Goal: Task Accomplishment & Management: Use online tool/utility

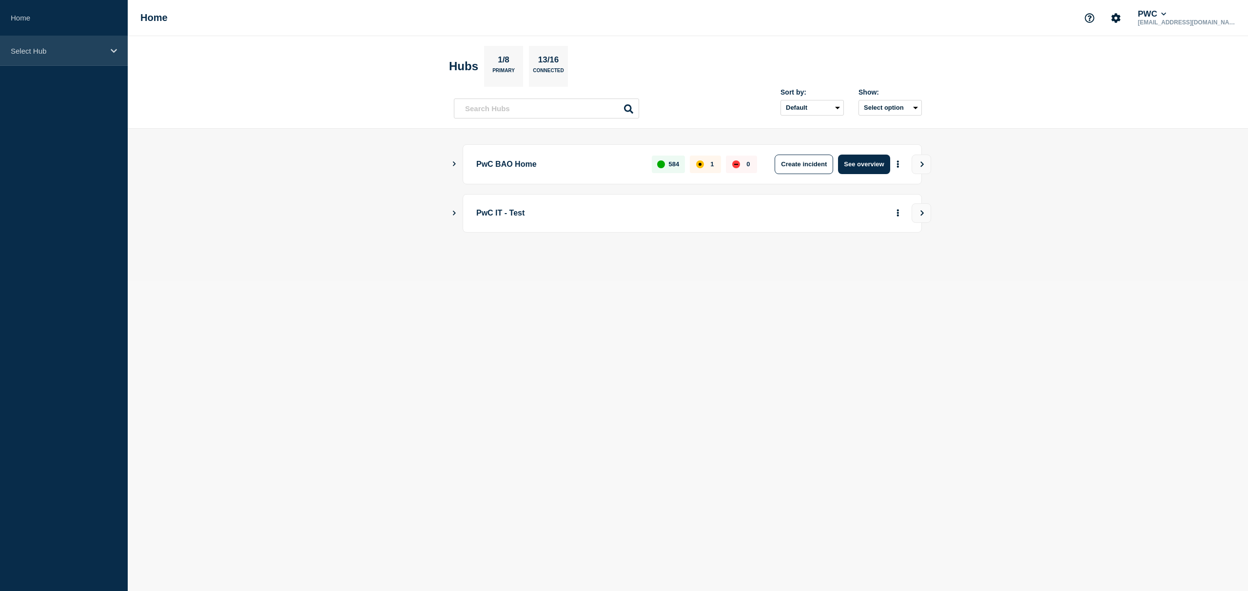
click at [112, 53] on icon at bounding box center [114, 50] width 6 height 7
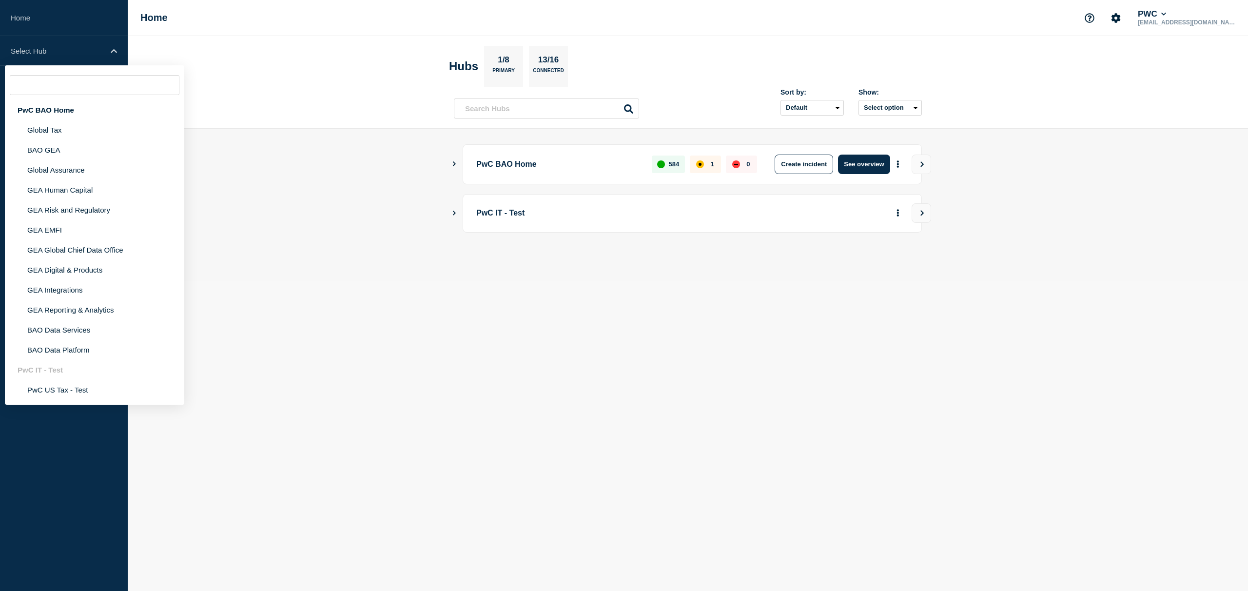
click at [233, 51] on header "Hubs 1/8 Primary 13/16 Connected Sort by: Default Last added Last updated Most …" at bounding box center [688, 82] width 1120 height 93
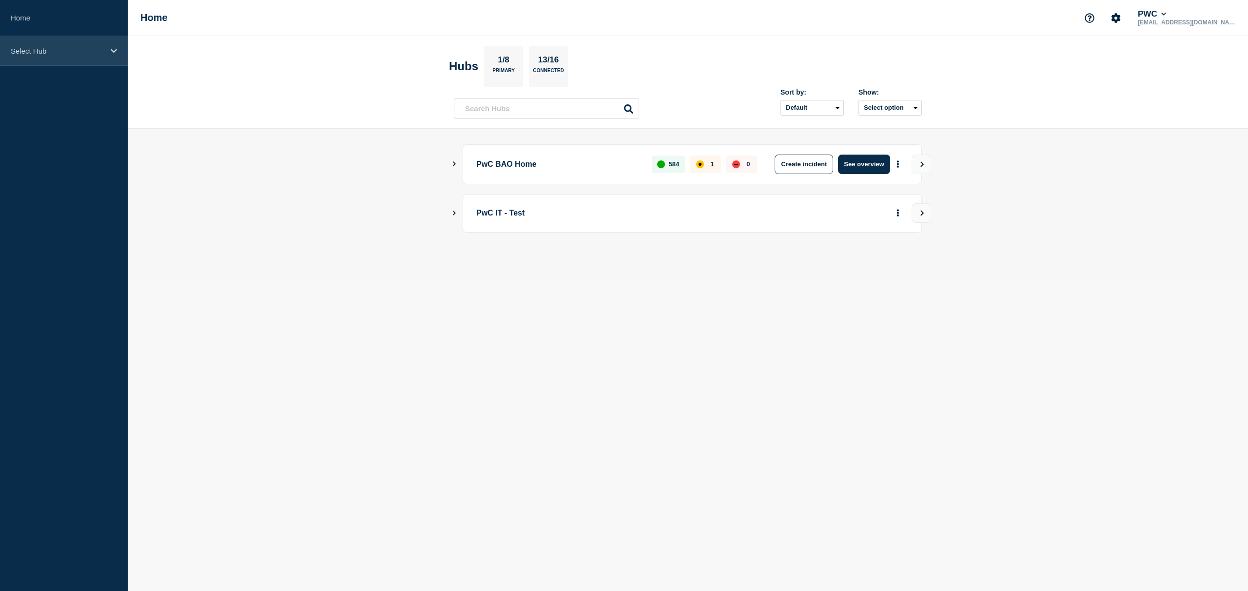
click at [88, 52] on p "Select Hub" at bounding box center [58, 51] width 94 height 8
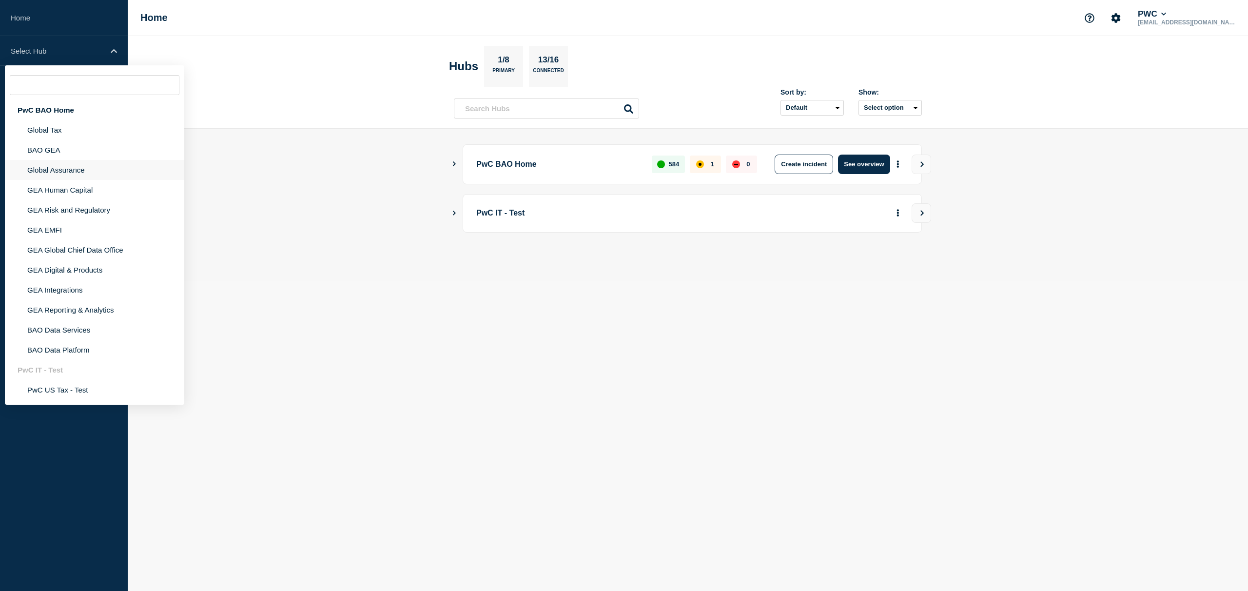
click at [68, 180] on li "Global Assurance" at bounding box center [94, 190] width 179 height 20
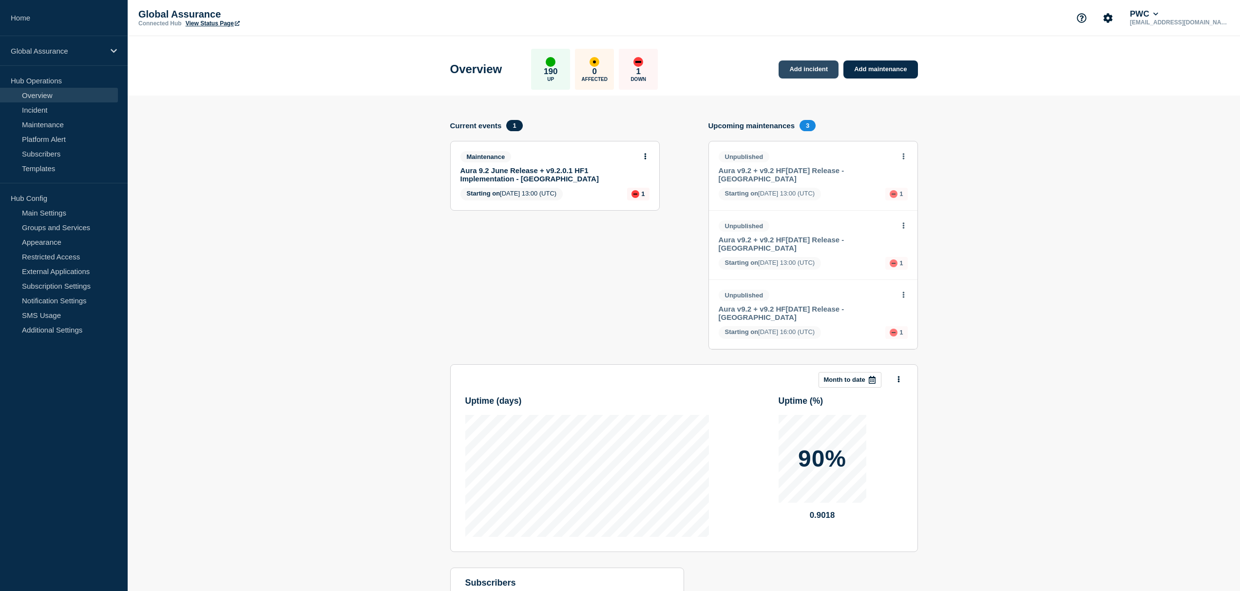
click at [818, 71] on link "Add incident" at bounding box center [809, 69] width 60 height 18
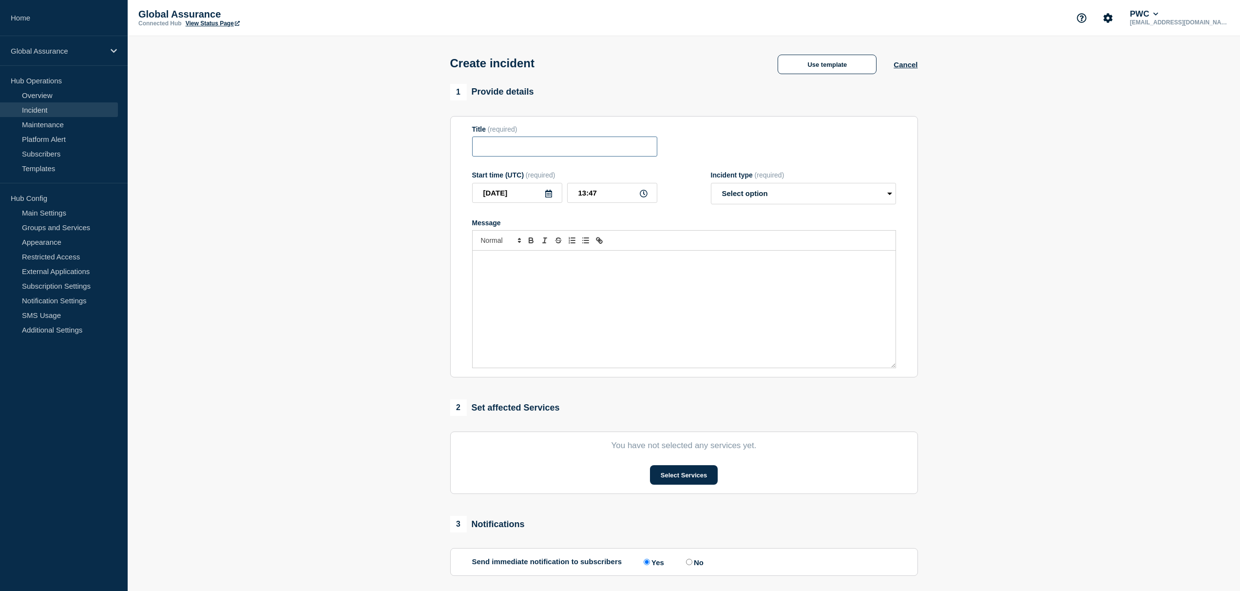
click at [500, 155] on input "Title" at bounding box center [564, 146] width 185 height 20
click at [51, 154] on link "Subscribers" at bounding box center [59, 153] width 118 height 15
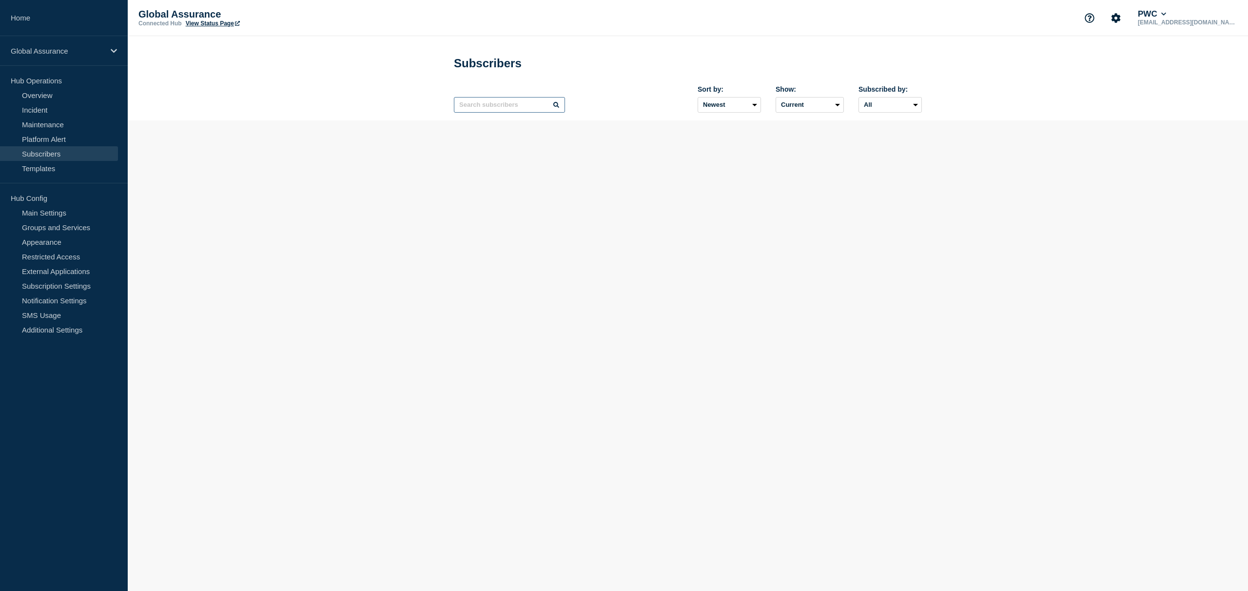
click at [491, 107] on input "text" at bounding box center [509, 105] width 111 height 16
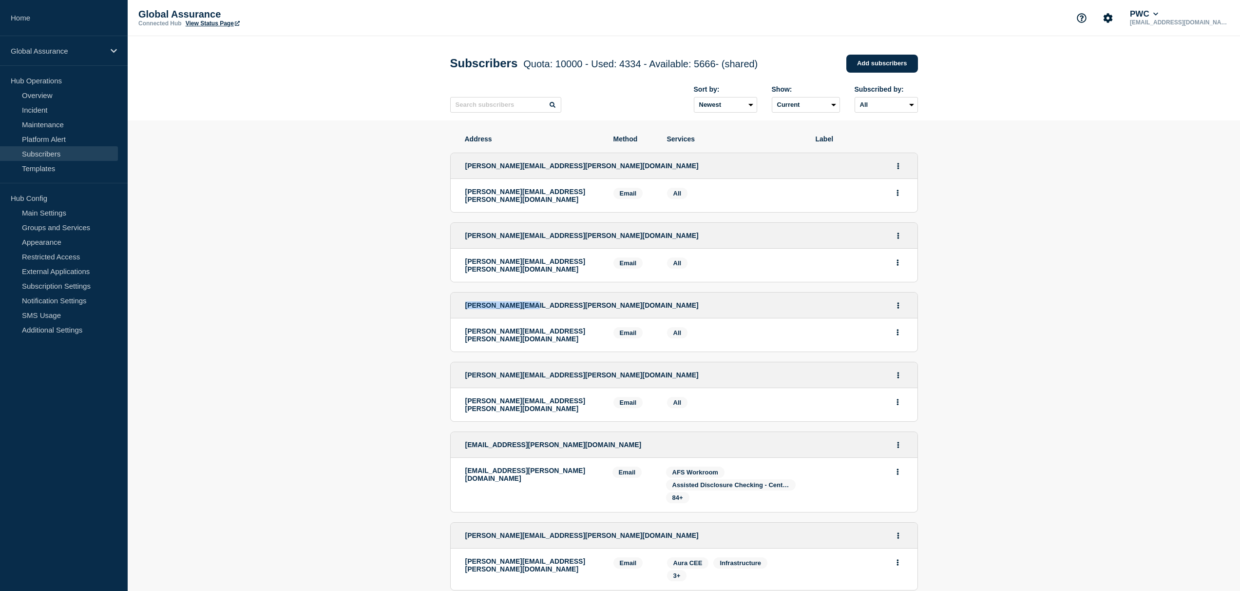
drag, startPoint x: 465, startPoint y: 309, endPoint x: 528, endPoint y: 308, distance: 63.4
click at [528, 308] on span "[PERSON_NAME][EMAIL_ADDRESS][PERSON_NAME][DOMAIN_NAME]" at bounding box center [581, 305] width 233 height 8
